Goal: Check status: Check status

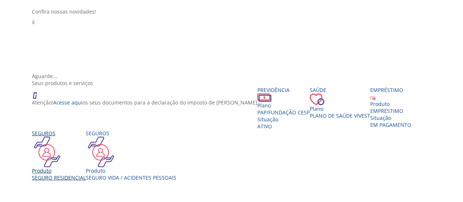
scroll to position [73, 0]
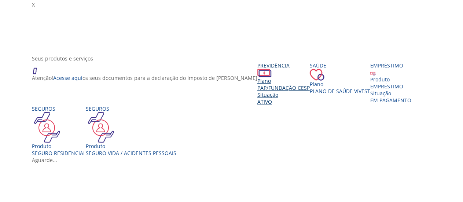
click at [257, 84] on span "PAP/Fundação CESP" at bounding box center [283, 87] width 52 height 7
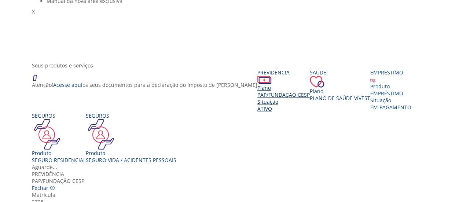
scroll to position [37, 0]
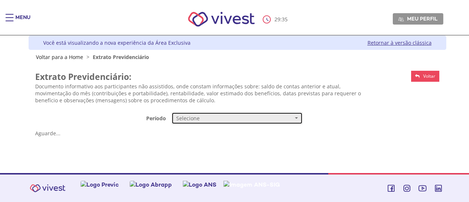
click at [298, 117] on span "Vivest" at bounding box center [296, 117] width 3 height 1
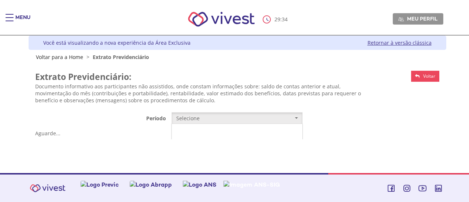
click at [183, 130] on span "Mensal" at bounding box center [184, 131] width 15 height 5
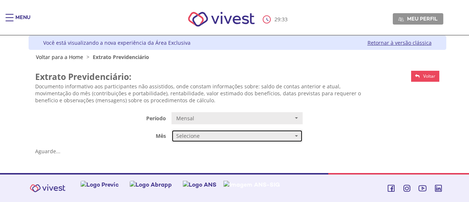
click at [239, 137] on span "Selecione" at bounding box center [234, 135] width 117 height 7
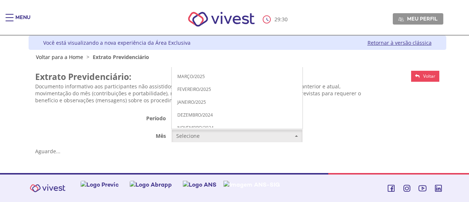
click at [202, 12] on span "AGOSTO/2025" at bounding box center [192, 12] width 30 height 5
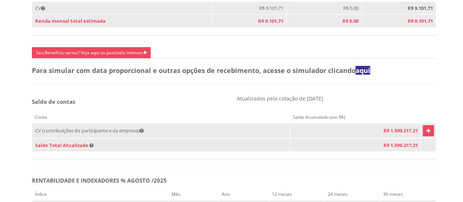
scroll to position [367, 0]
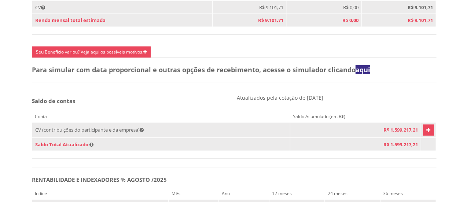
click at [426, 135] on icon "Vivest" at bounding box center [428, 130] width 4 height 9
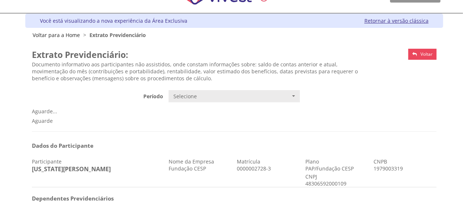
scroll to position [0, 0]
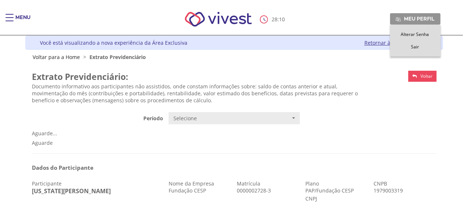
click at [415, 47] on span "Sair" at bounding box center [415, 47] width 8 height 6
